Goal: Book appointment/travel/reservation

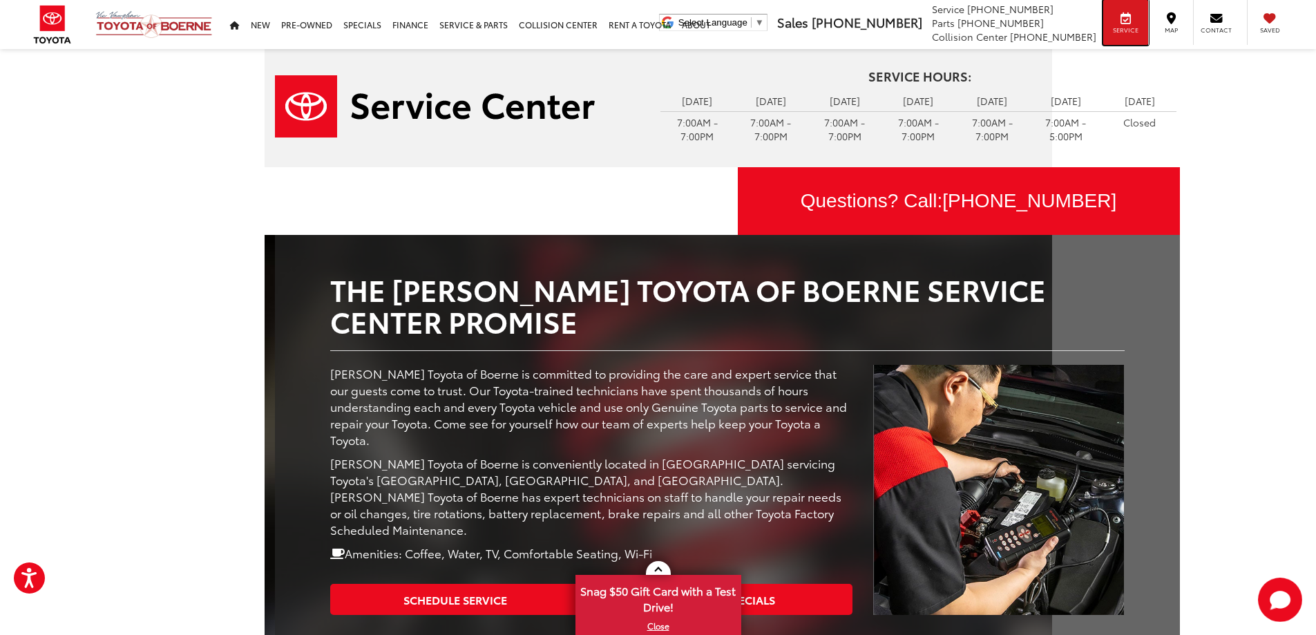
click at [1126, 19] on icon at bounding box center [1126, 18] width 10 height 1
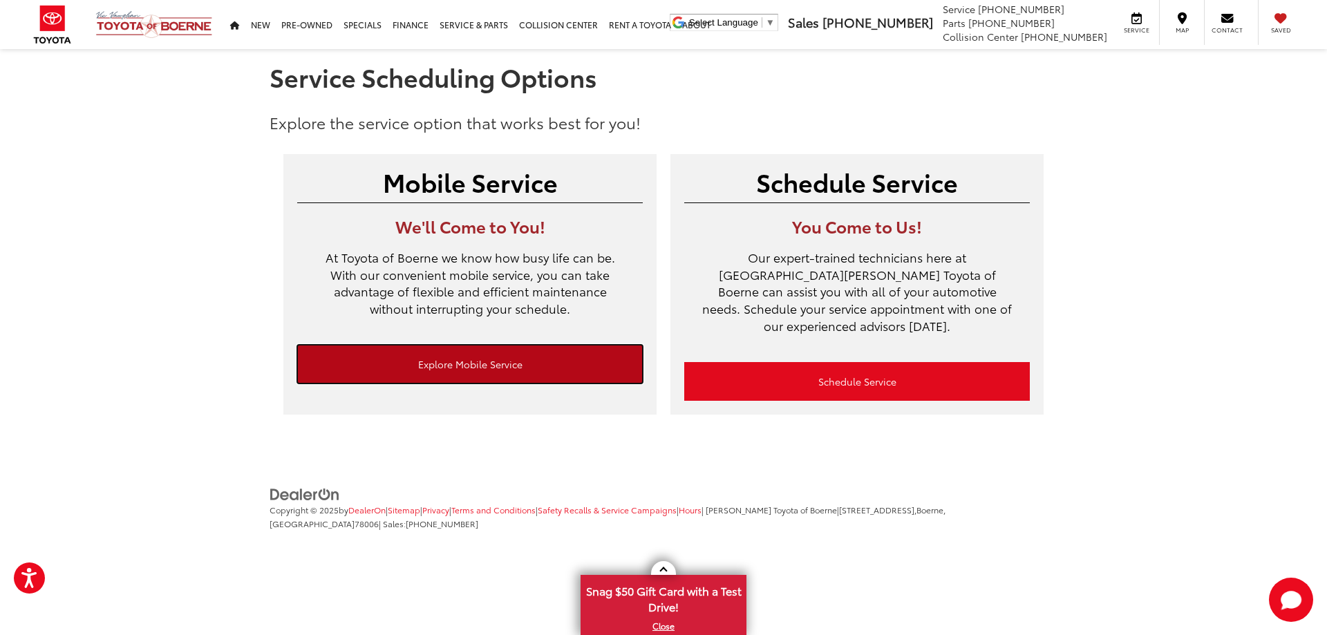
click at [540, 367] on link "Explore Mobile Service" at bounding box center [469, 364] width 345 height 39
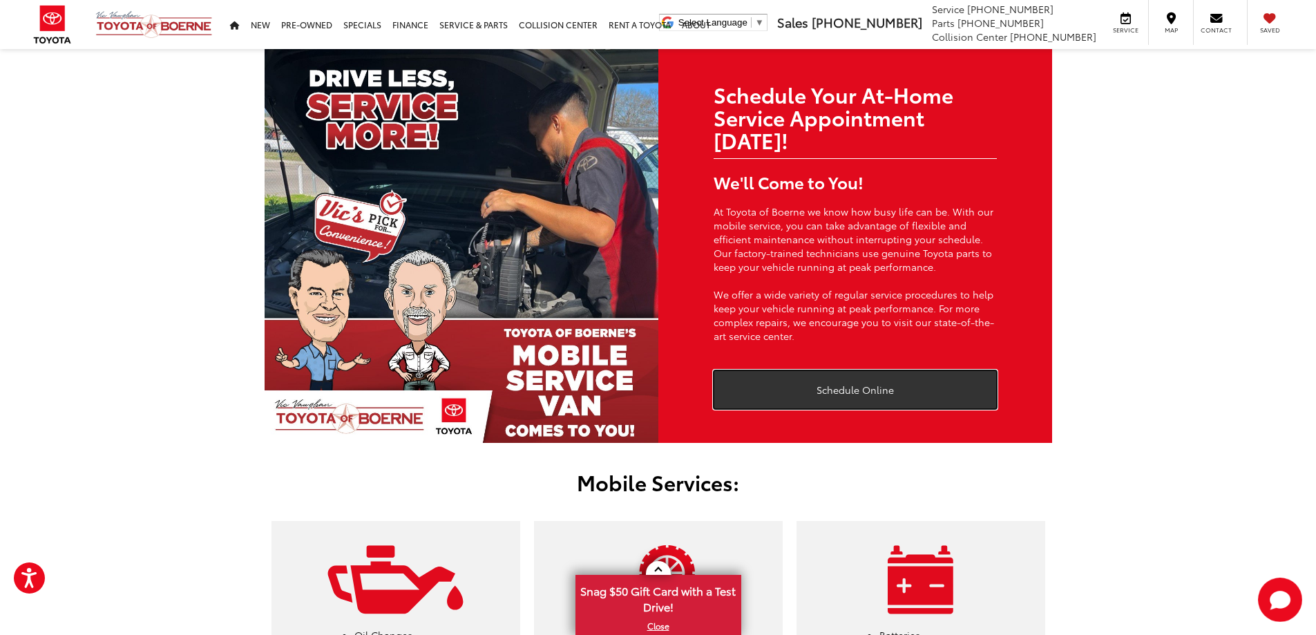
click at [895, 378] on link "Schedule Online" at bounding box center [855, 389] width 283 height 39
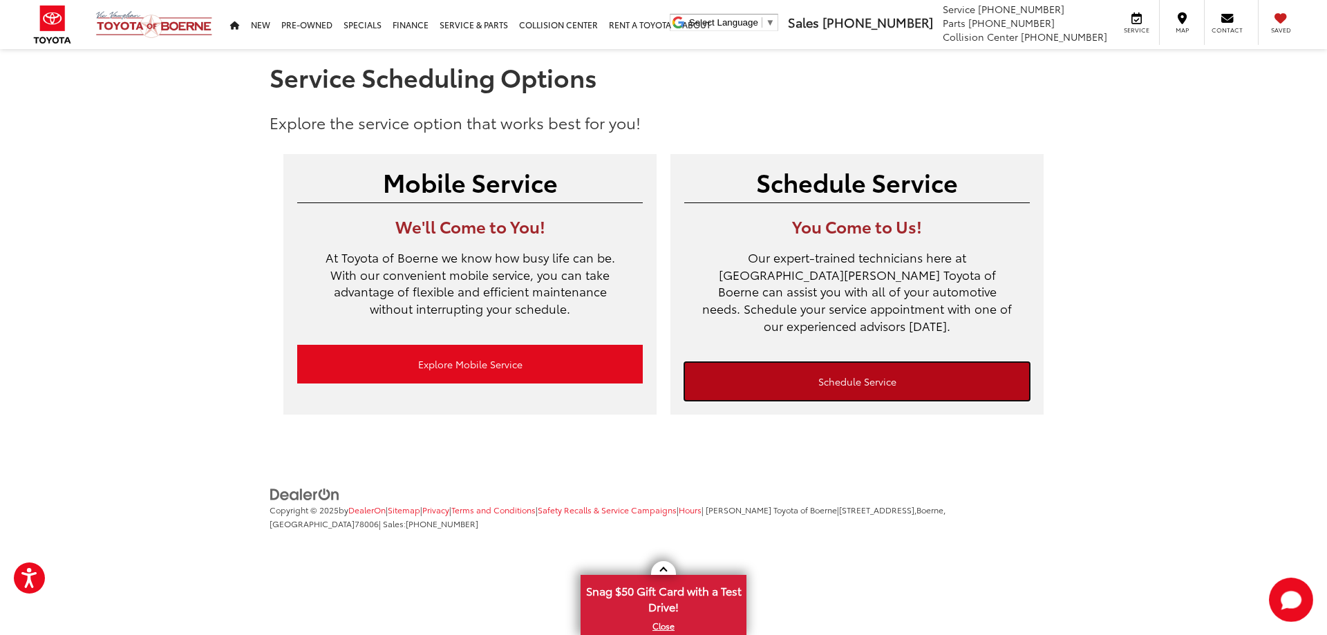
click at [913, 371] on link "Schedule Service" at bounding box center [856, 381] width 345 height 39
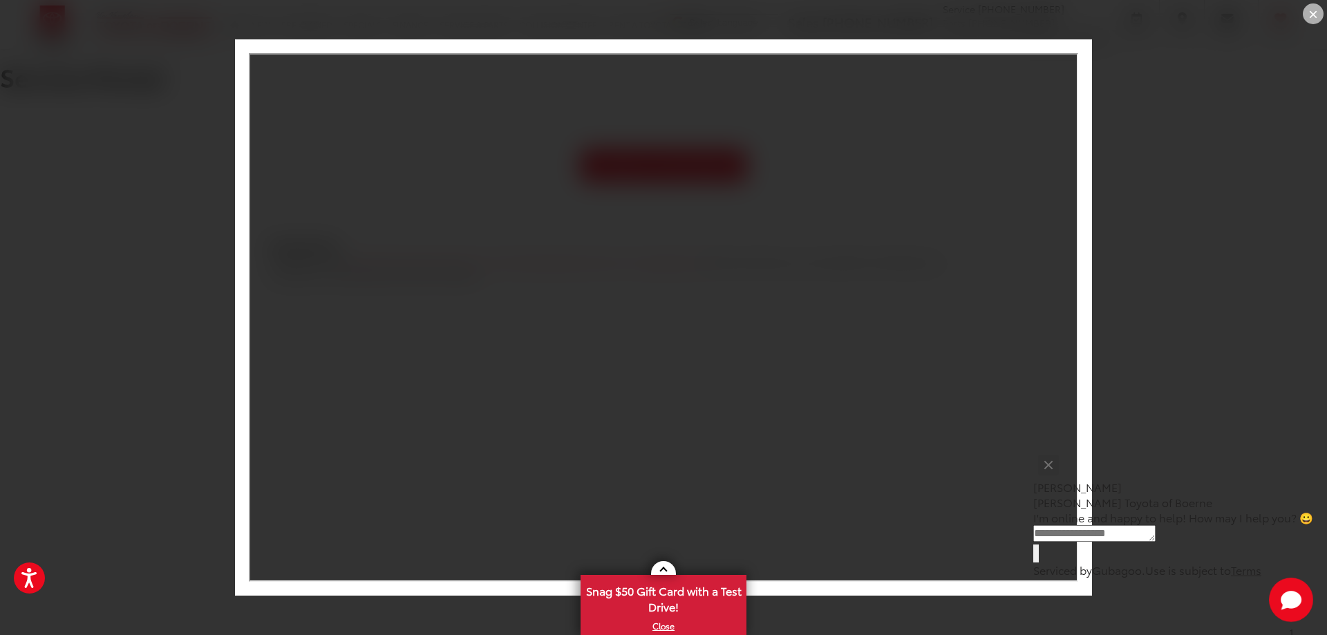
click at [1313, 17] on div "×" at bounding box center [1312, 13] width 21 height 21
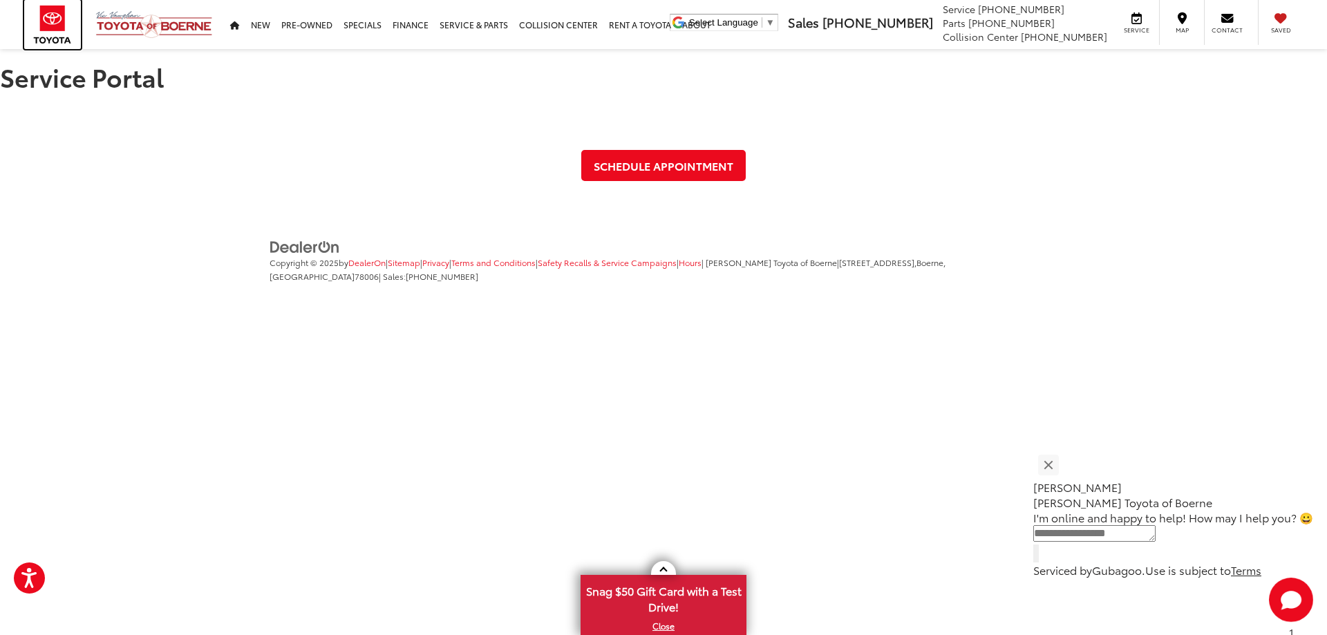
click at [61, 28] on img at bounding box center [52, 24] width 57 height 49
